Goal: Understand process/instructions: Learn about a topic

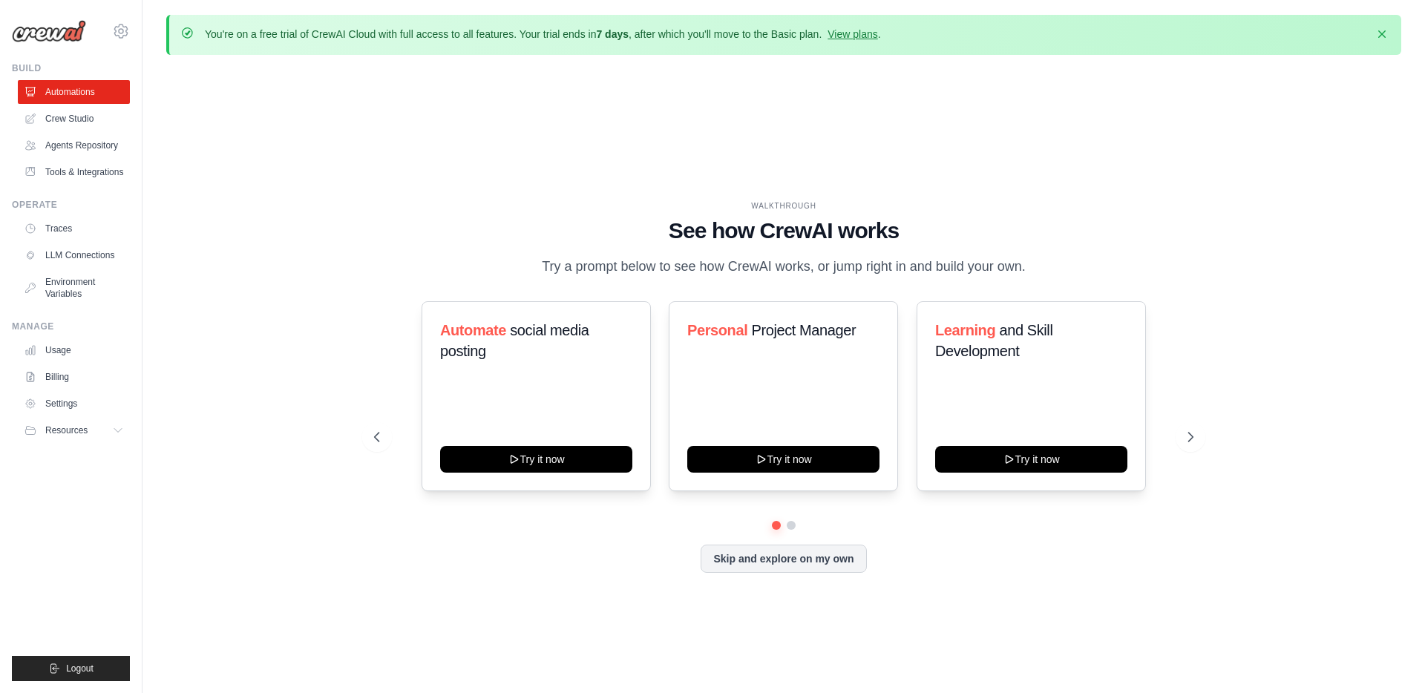
scroll to position [1, 0]
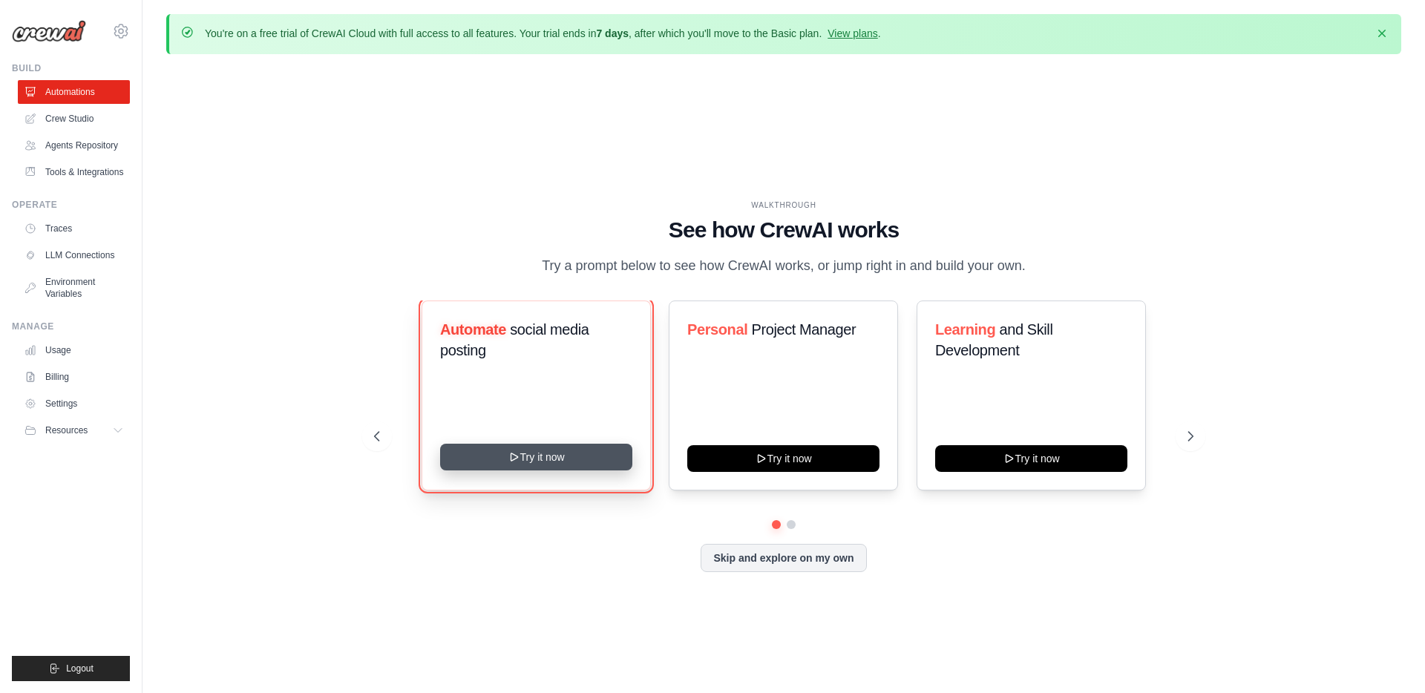
click at [536, 457] on button "Try it now" at bounding box center [536, 457] width 192 height 27
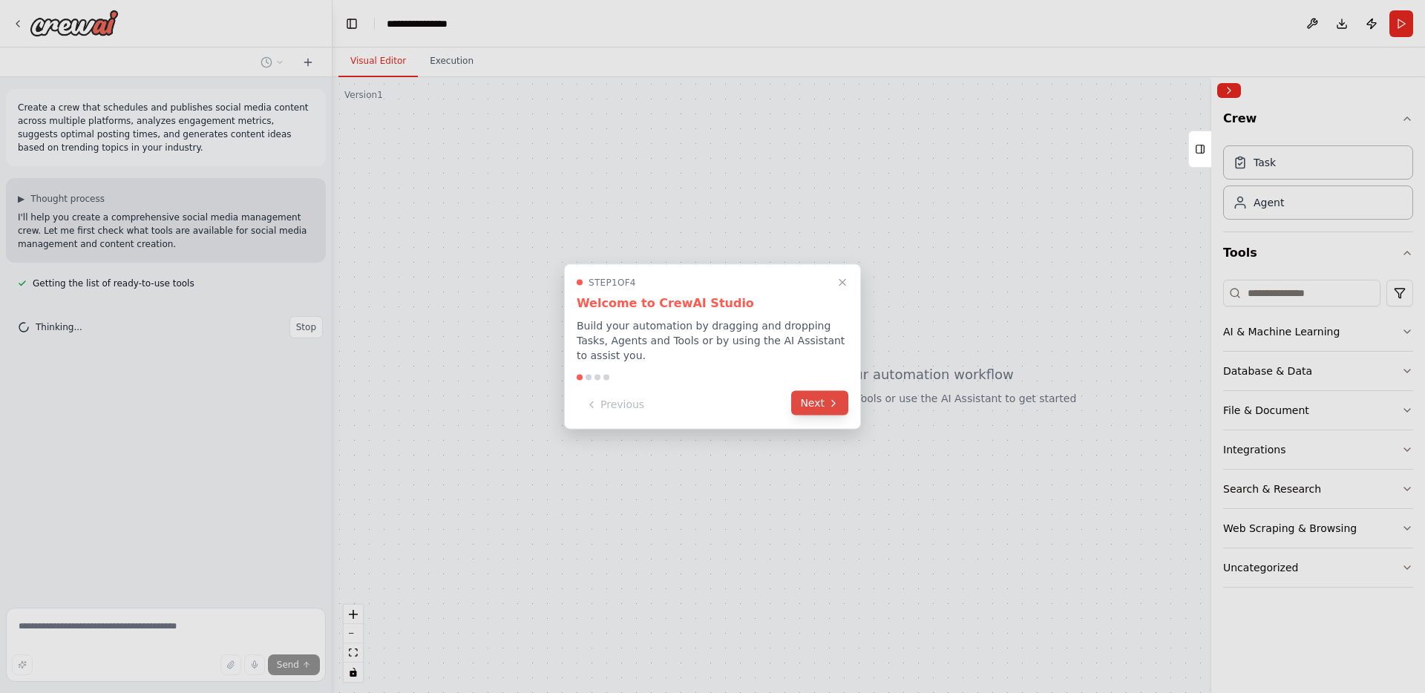
click at [818, 401] on button "Next" at bounding box center [819, 403] width 57 height 24
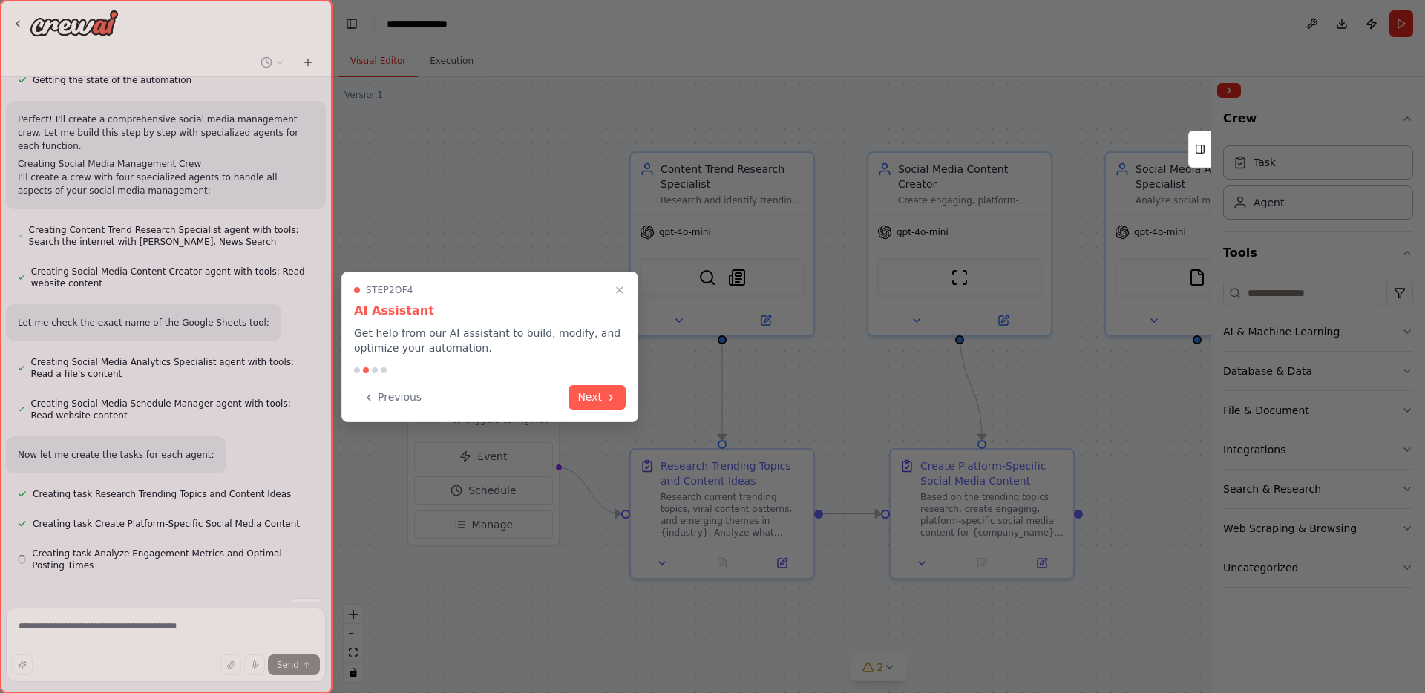
scroll to position [773, 0]
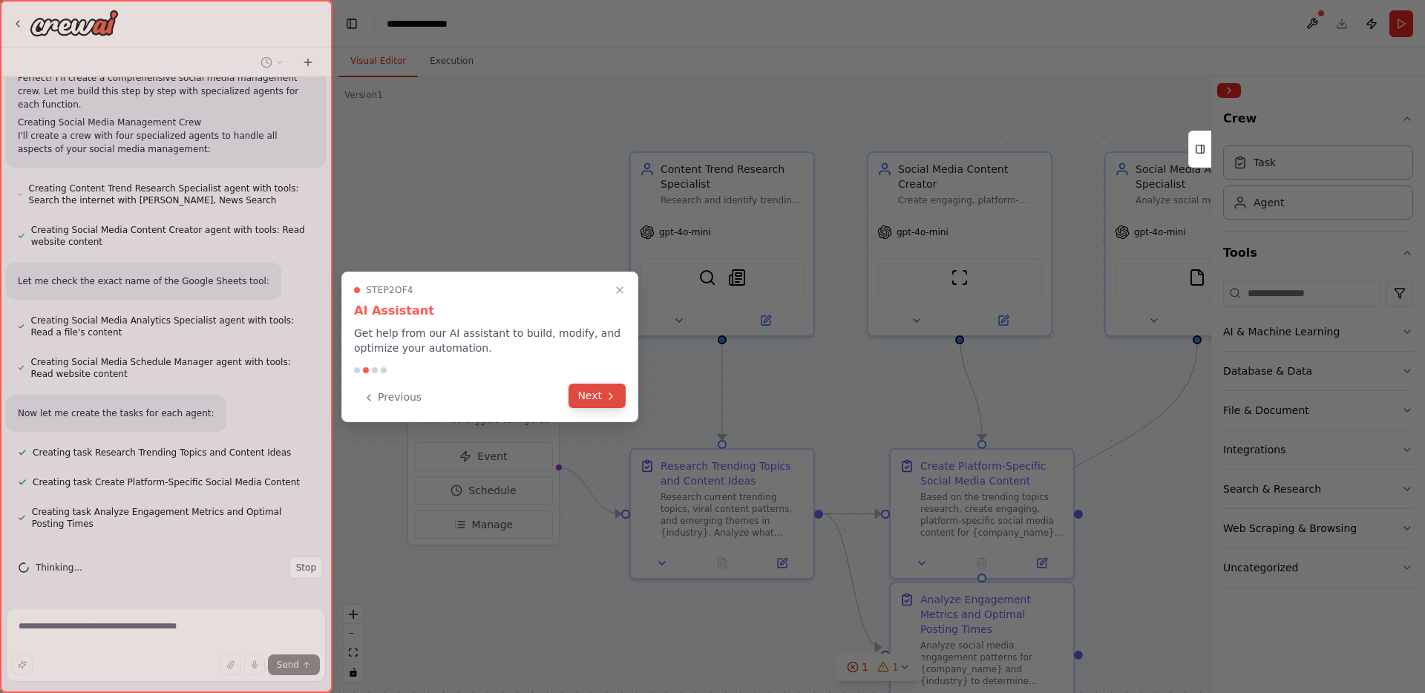
click at [601, 398] on button "Next" at bounding box center [596, 396] width 57 height 24
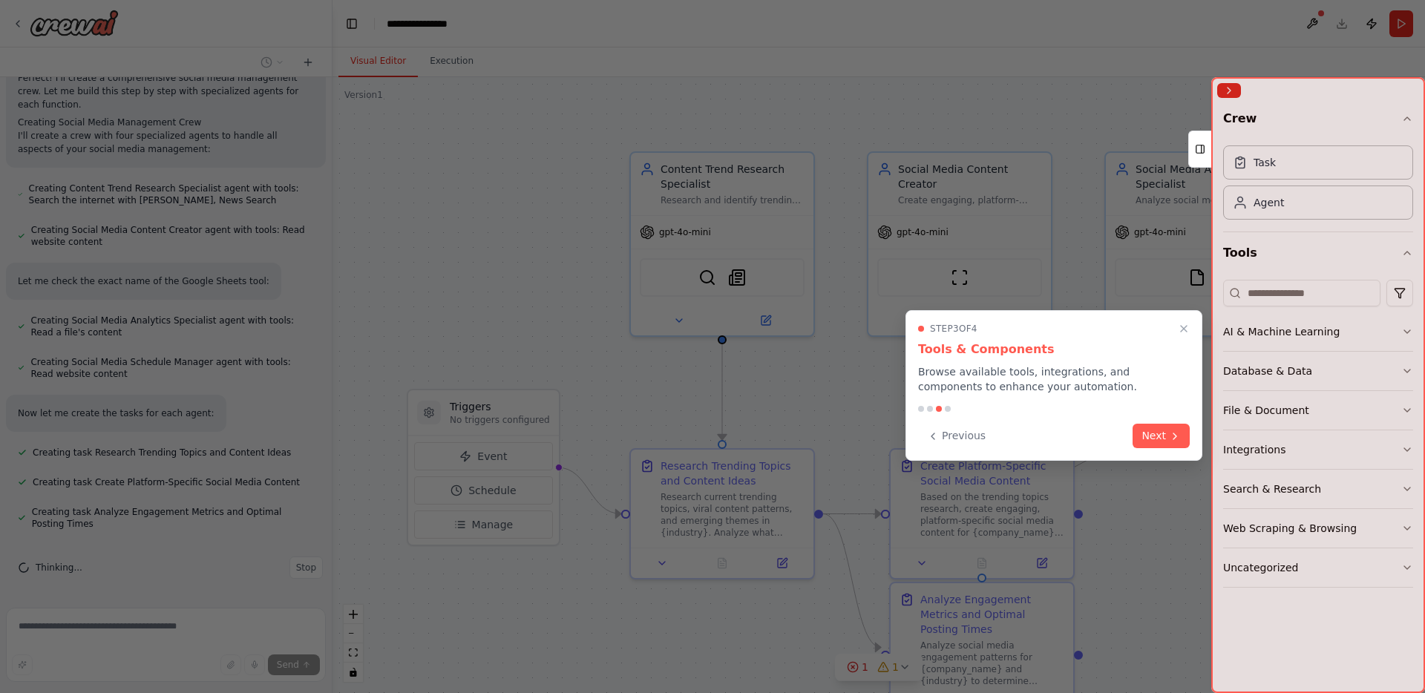
click at [1245, 159] on div at bounding box center [1318, 385] width 214 height 616
click at [1263, 162] on div at bounding box center [1318, 385] width 214 height 616
click at [1261, 195] on div at bounding box center [1318, 385] width 214 height 616
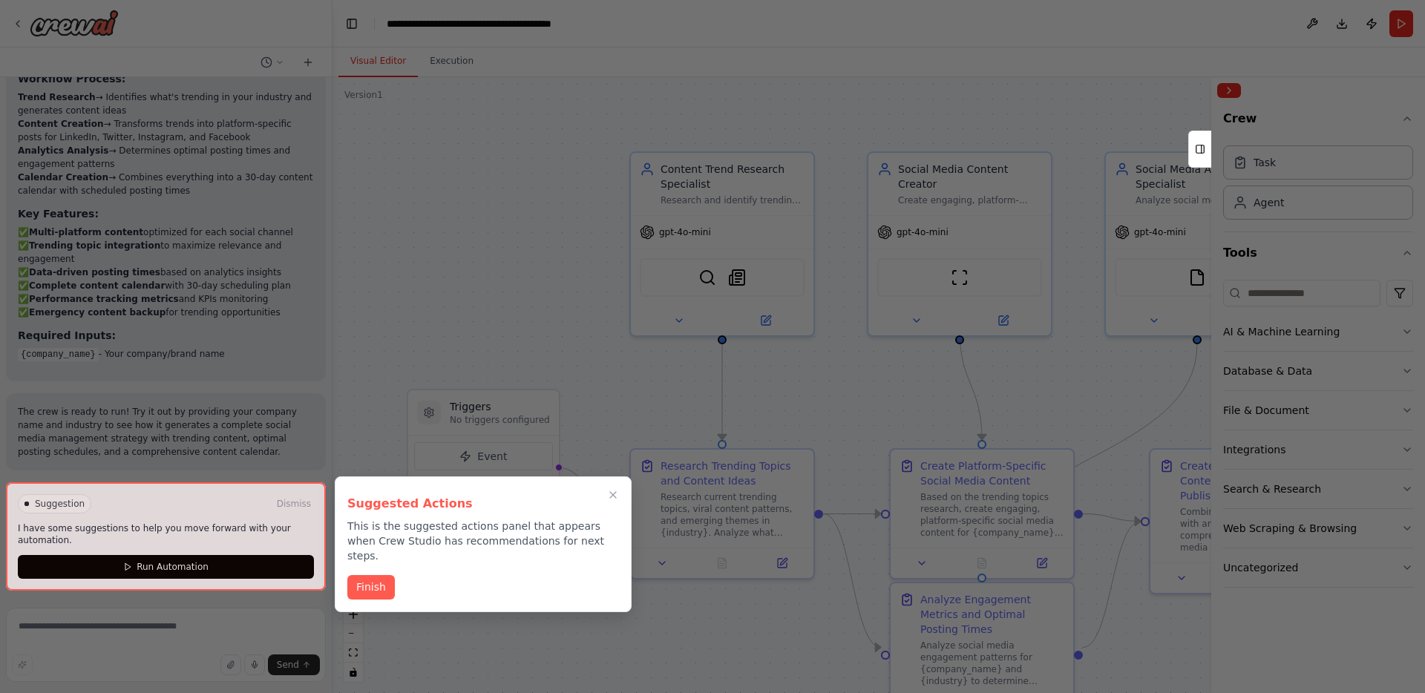
scroll to position [1617, 0]
click at [365, 574] on button "Finish" at bounding box center [370, 586] width 47 height 24
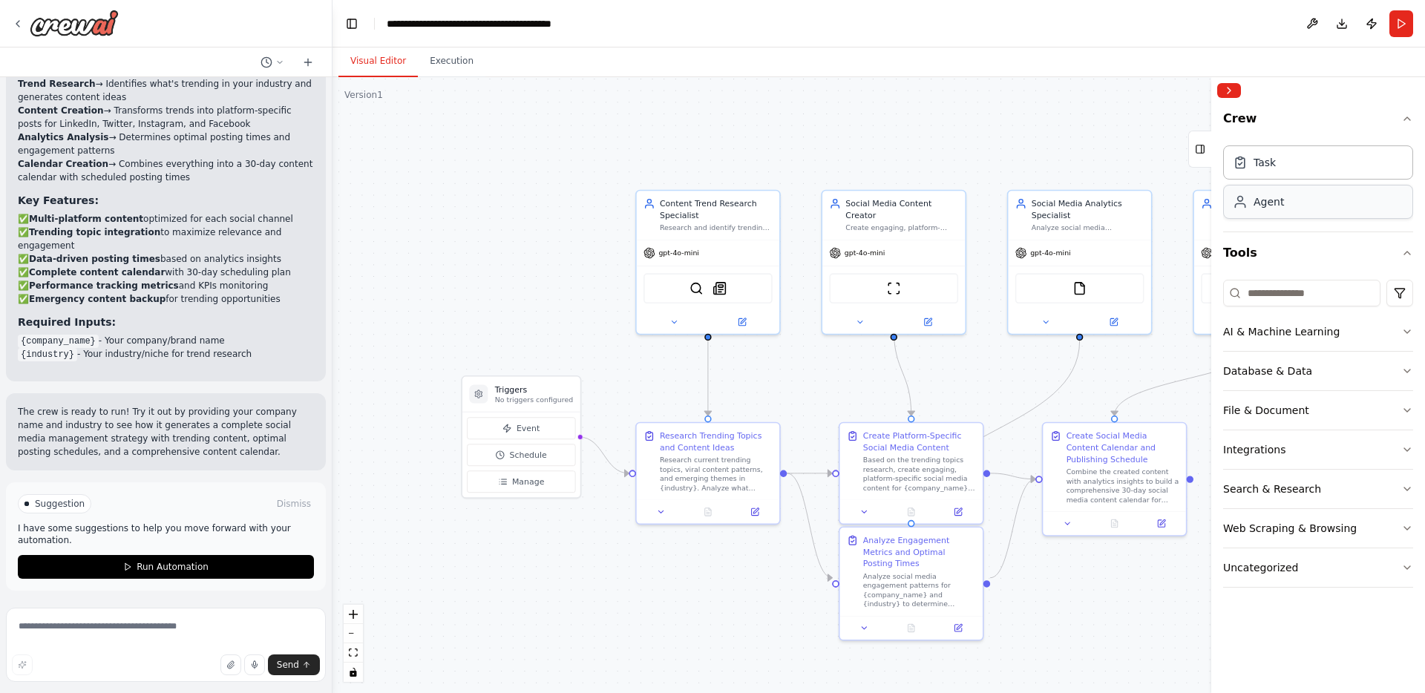
click at [1275, 208] on div "Agent" at bounding box center [1268, 201] width 30 height 15
click at [536, 427] on span "Event" at bounding box center [527, 428] width 23 height 12
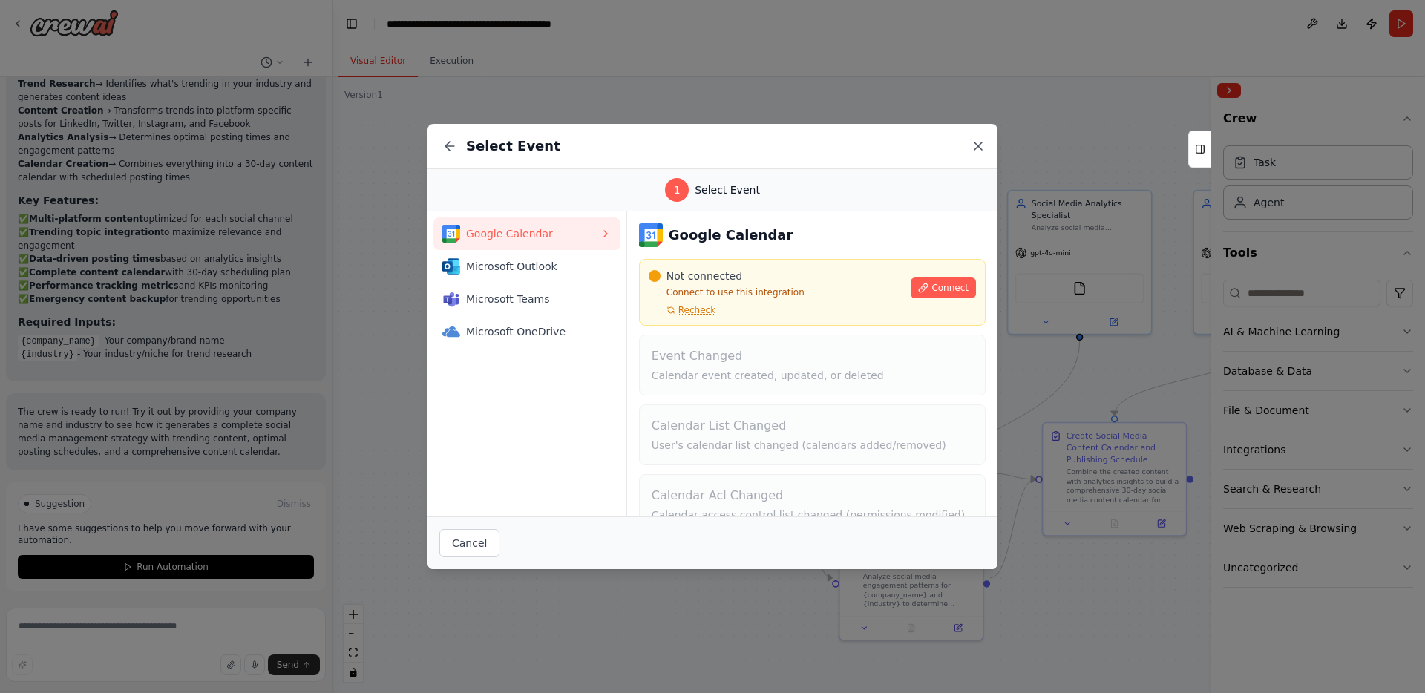
click at [982, 148] on icon at bounding box center [977, 146] width 15 height 15
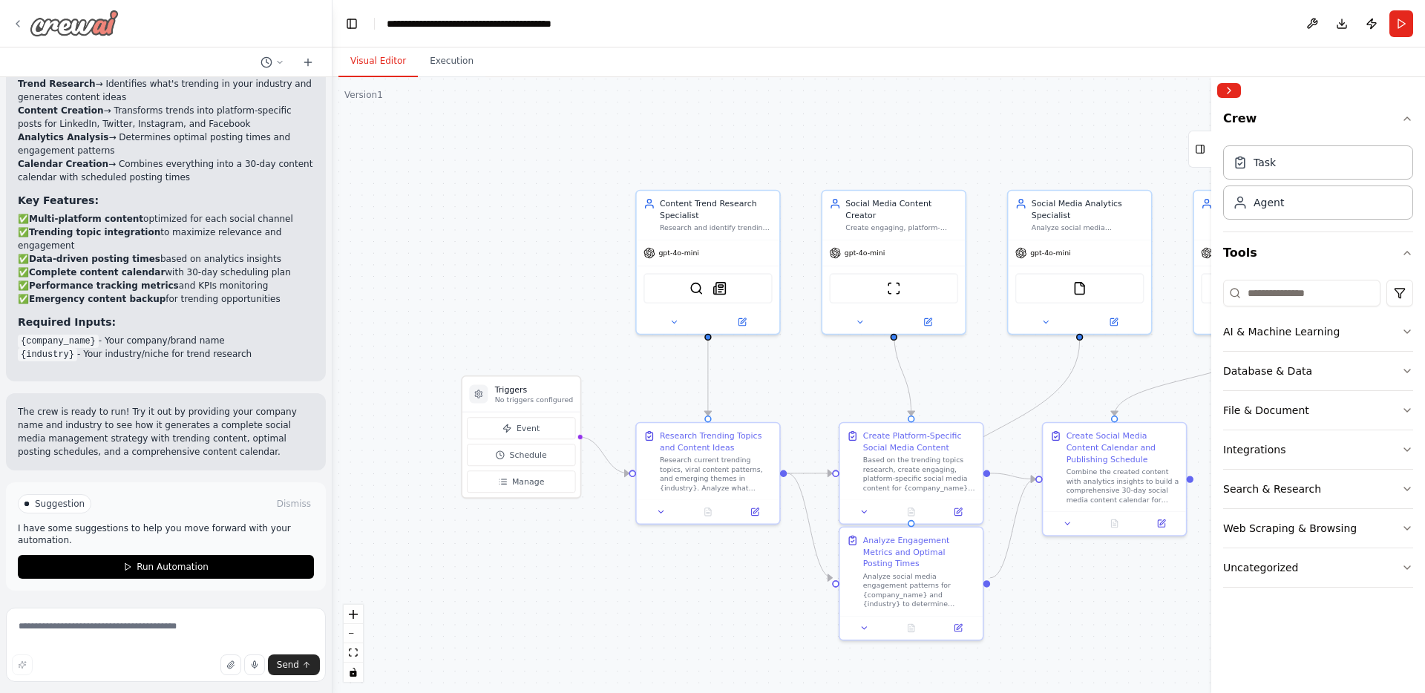
click at [19, 22] on icon at bounding box center [17, 24] width 3 height 6
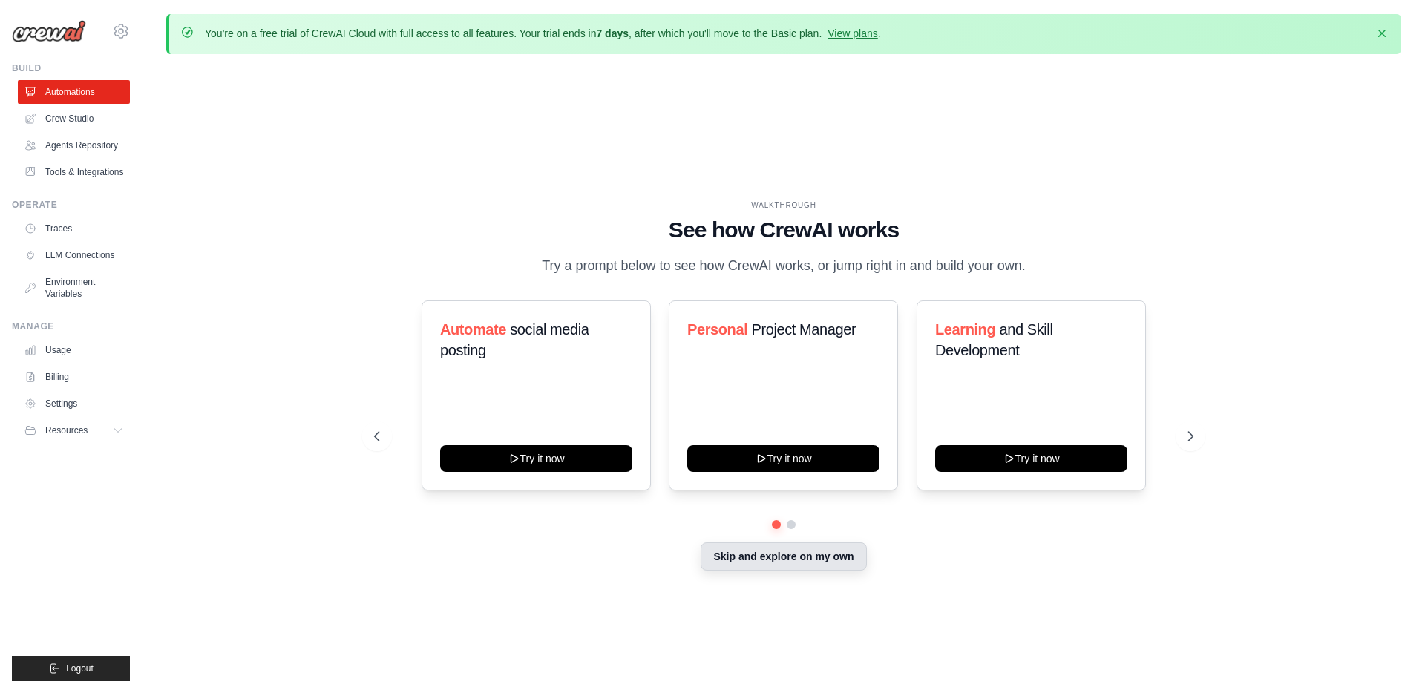
click at [796, 554] on button "Skip and explore on my own" at bounding box center [782, 556] width 165 height 28
